Goal: Task Accomplishment & Management: Manage account settings

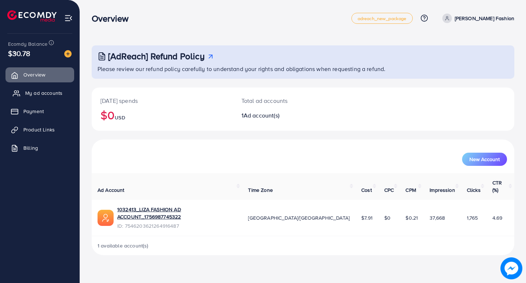
click at [46, 93] on span "My ad accounts" at bounding box center [43, 92] width 37 height 7
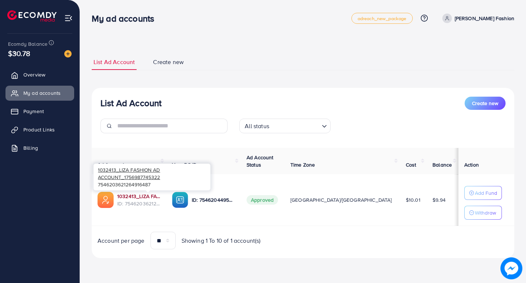
click at [154, 198] on link "1032413_LIZA FASHION AD ACCOUNT_1756987745322" at bounding box center [138, 195] width 43 height 7
